Goal: Navigation & Orientation: Find specific page/section

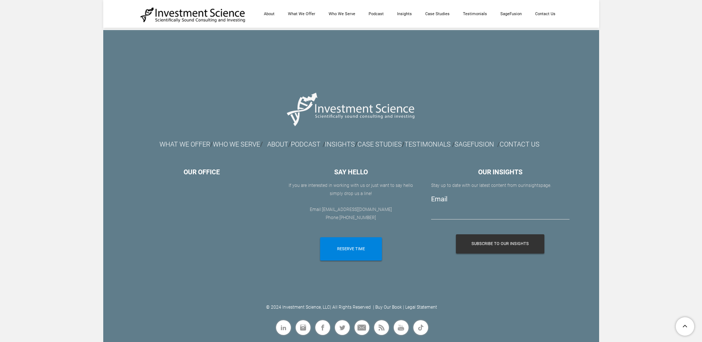
scroll to position [4210, 0]
click at [308, 307] on link "© 2024 Investment Science, LLC" at bounding box center [298, 307] width 64 height 5
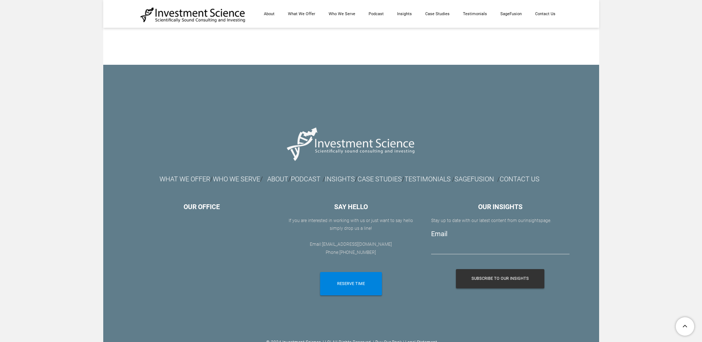
scroll to position [4183, 0]
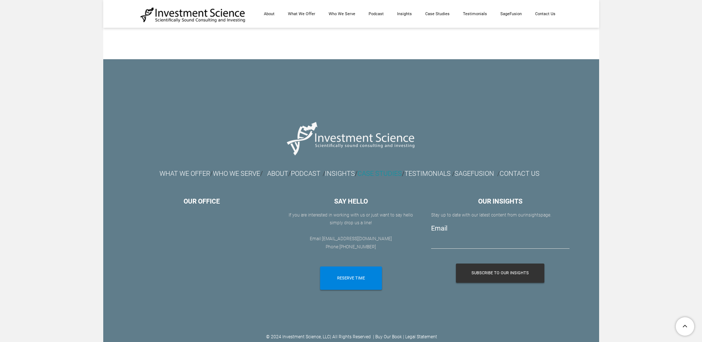
click at [376, 177] on link "CASE STUDIES" at bounding box center [380, 174] width 44 height 8
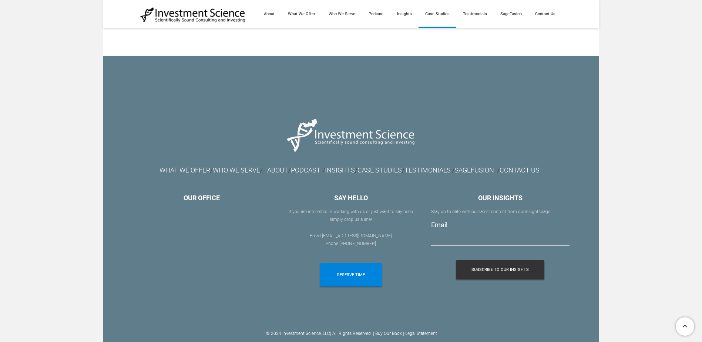
scroll to position [1025, 0]
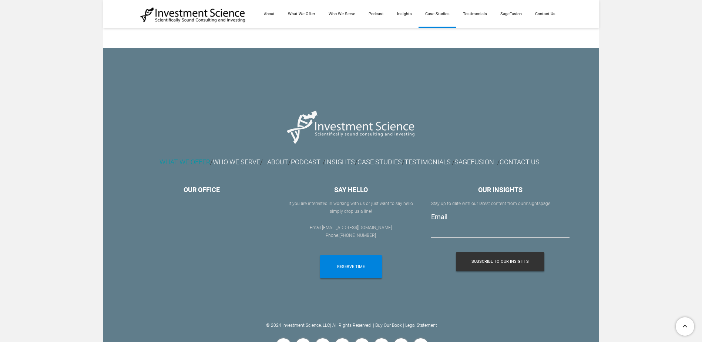
click at [160, 158] on font "WHAT WE OFFER" at bounding box center [185, 162] width 51 height 8
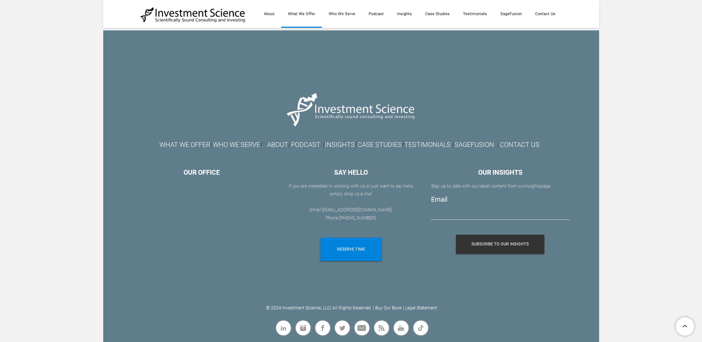
scroll to position [1184, 0]
click at [289, 328] on span "Linkedin" at bounding box center [289, 328] width 0 height 0
